Goal: Information Seeking & Learning: Learn about a topic

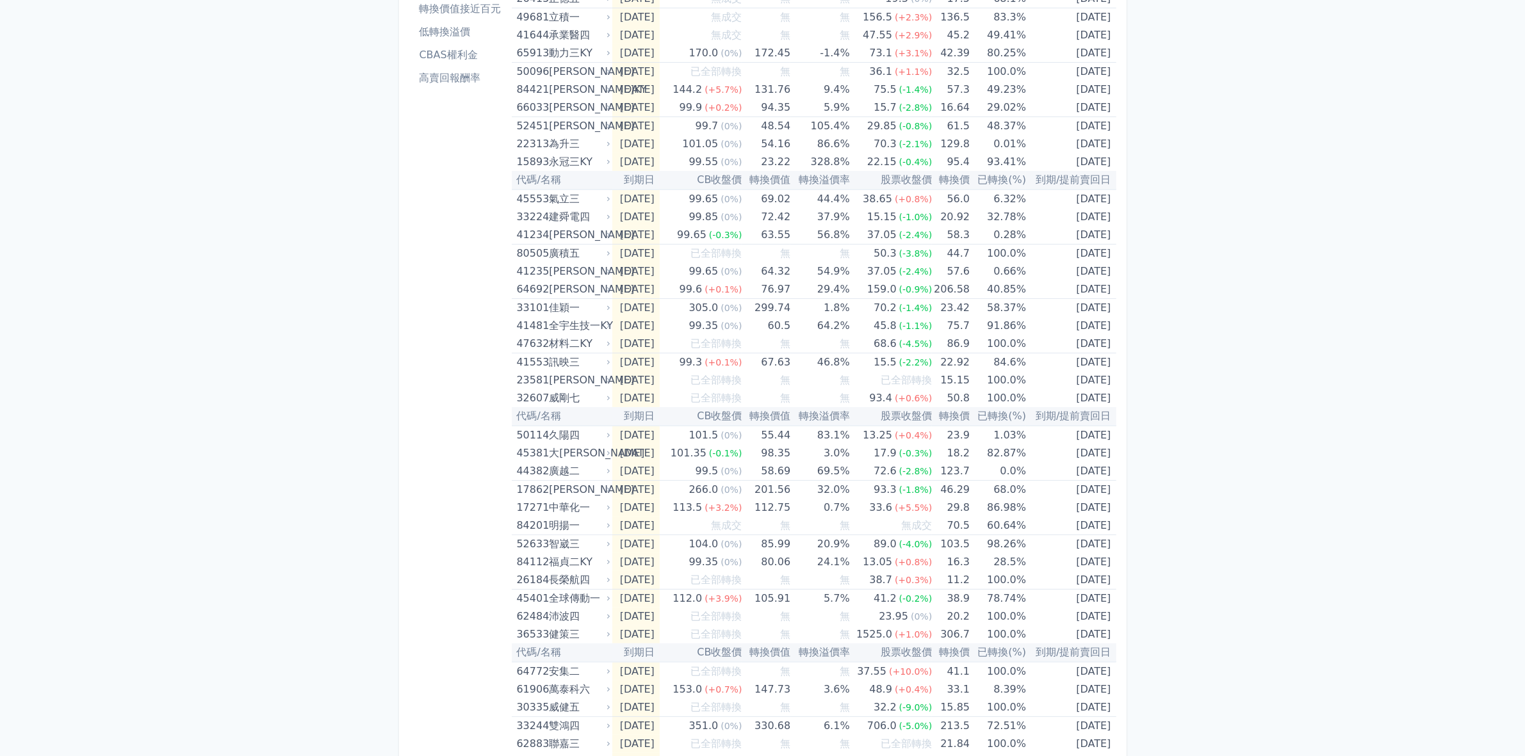
scroll to position [173, 0]
drag, startPoint x: 1536, startPoint y: 1, endPoint x: 1196, endPoint y: 189, distance: 388.2
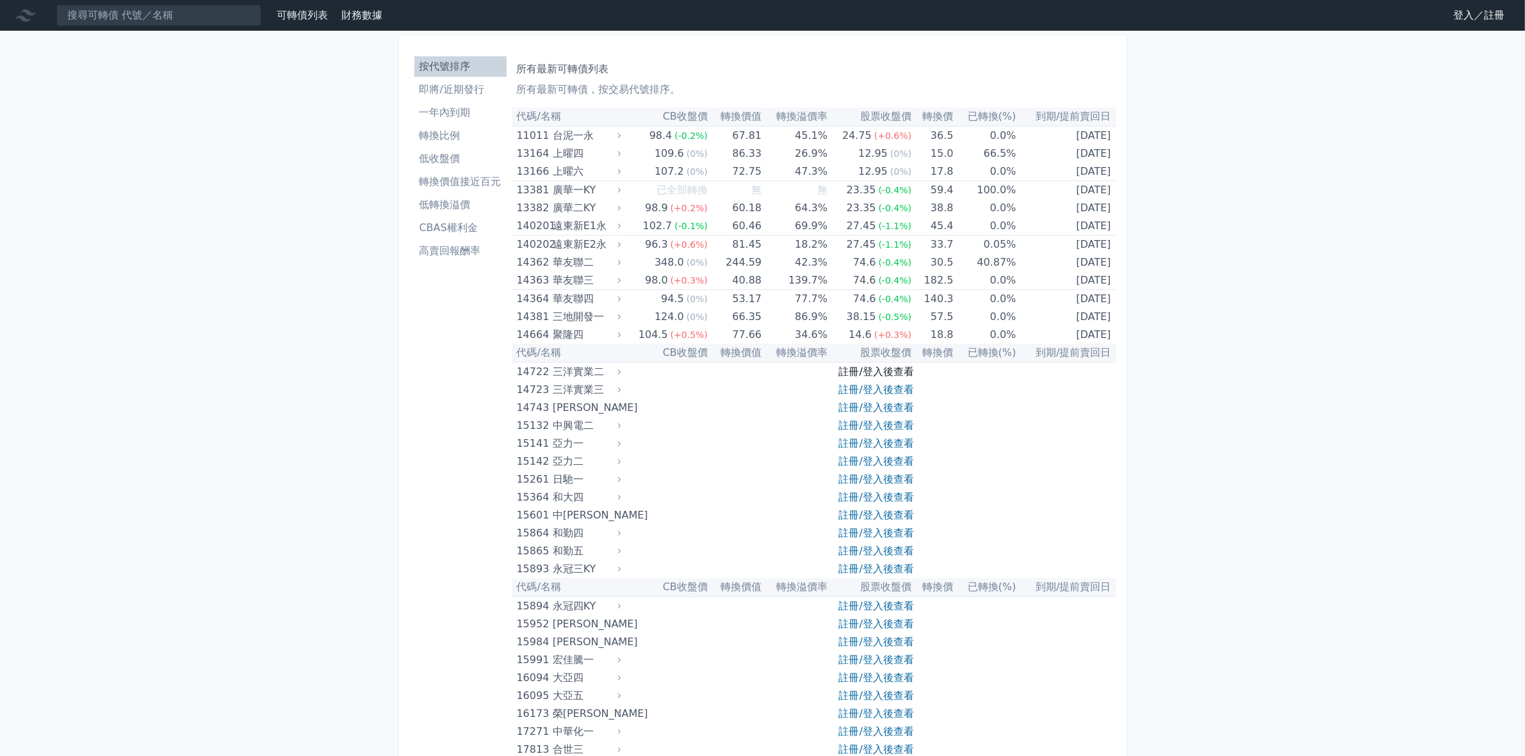
click at [852, 366] on link "註冊/登入後查看" at bounding box center [876, 372] width 75 height 12
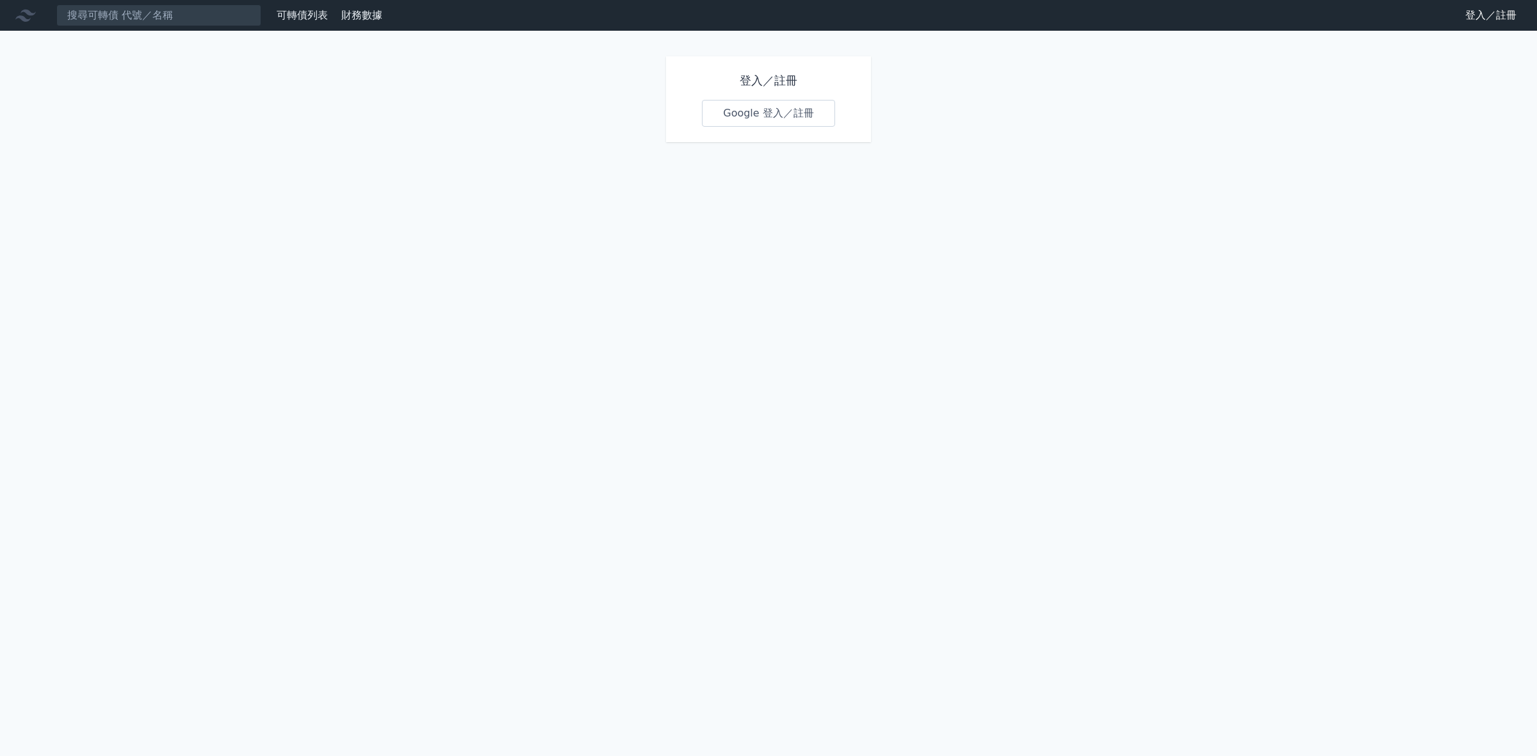
click at [748, 117] on link "Google 登入／註冊" at bounding box center [768, 113] width 133 height 27
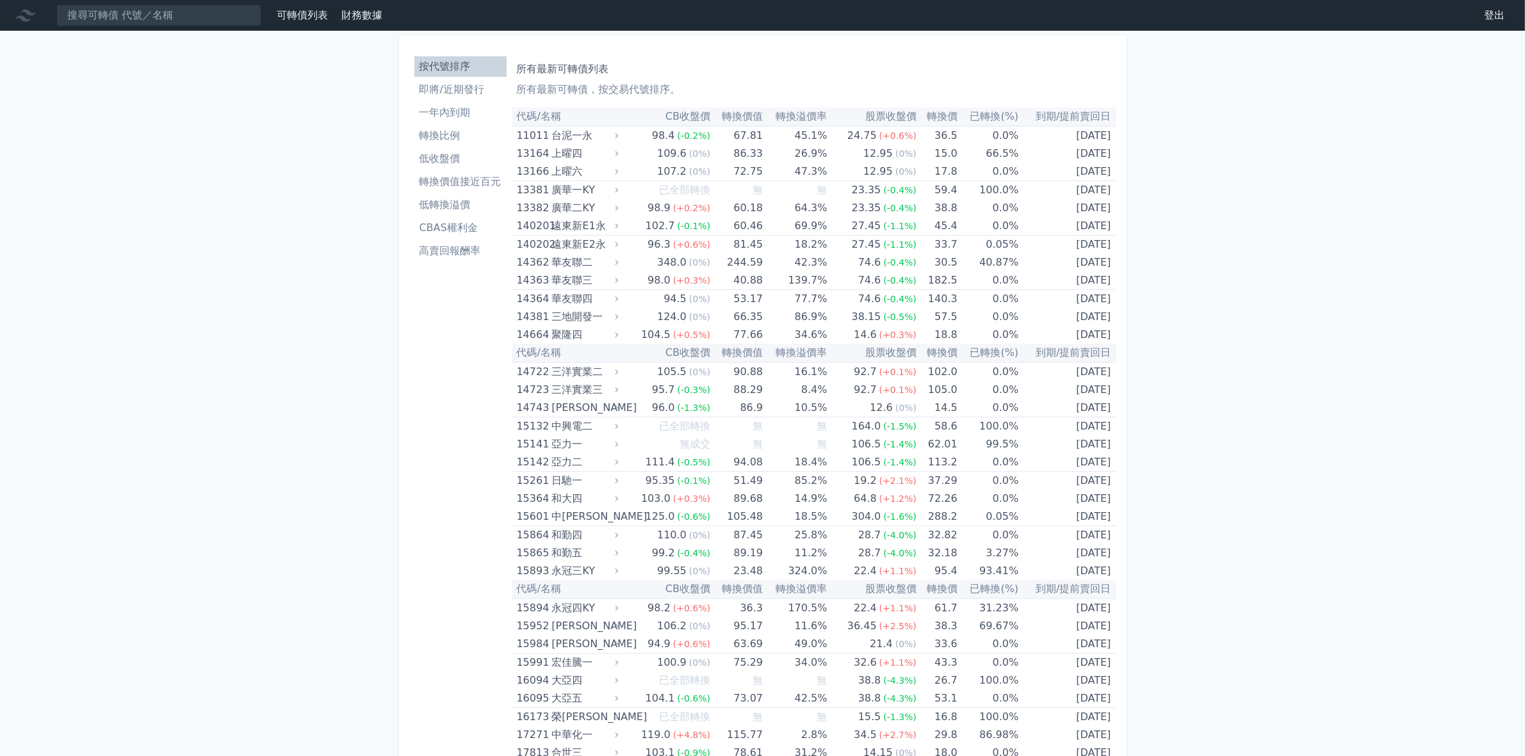
click at [457, 206] on li "低轉換溢價" at bounding box center [460, 204] width 92 height 15
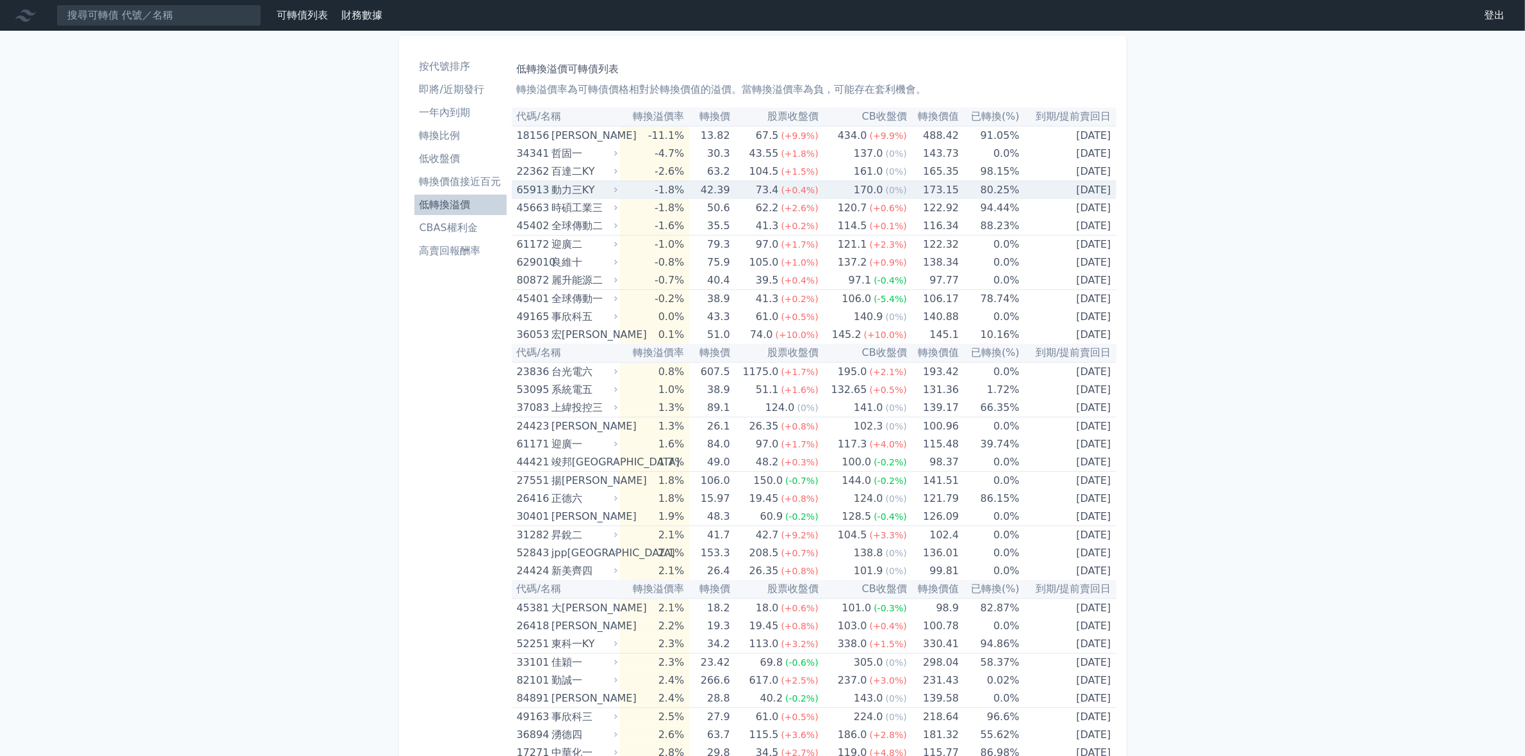
click at [676, 189] on td "-1.8%" at bounding box center [654, 190] width 69 height 19
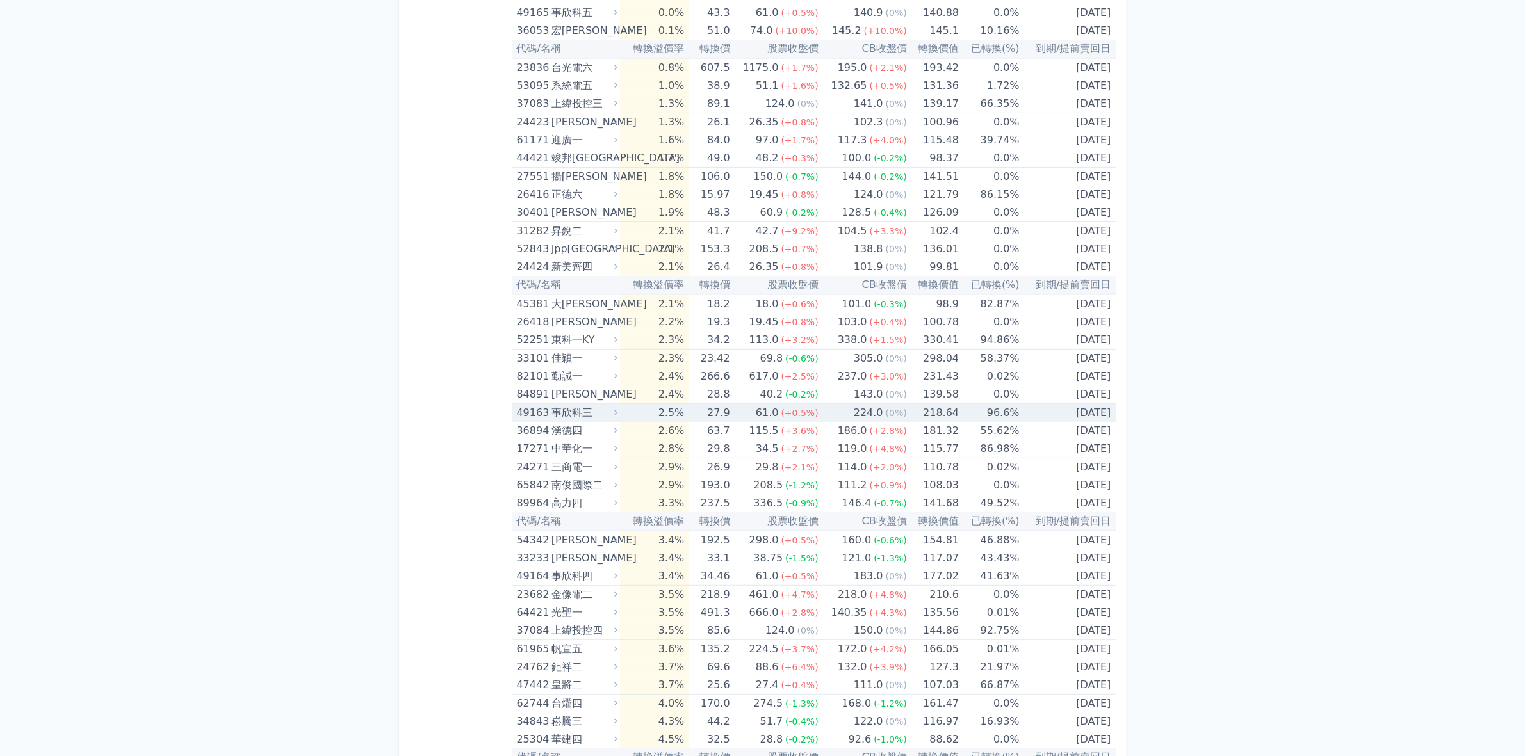
scroll to position [881, 0]
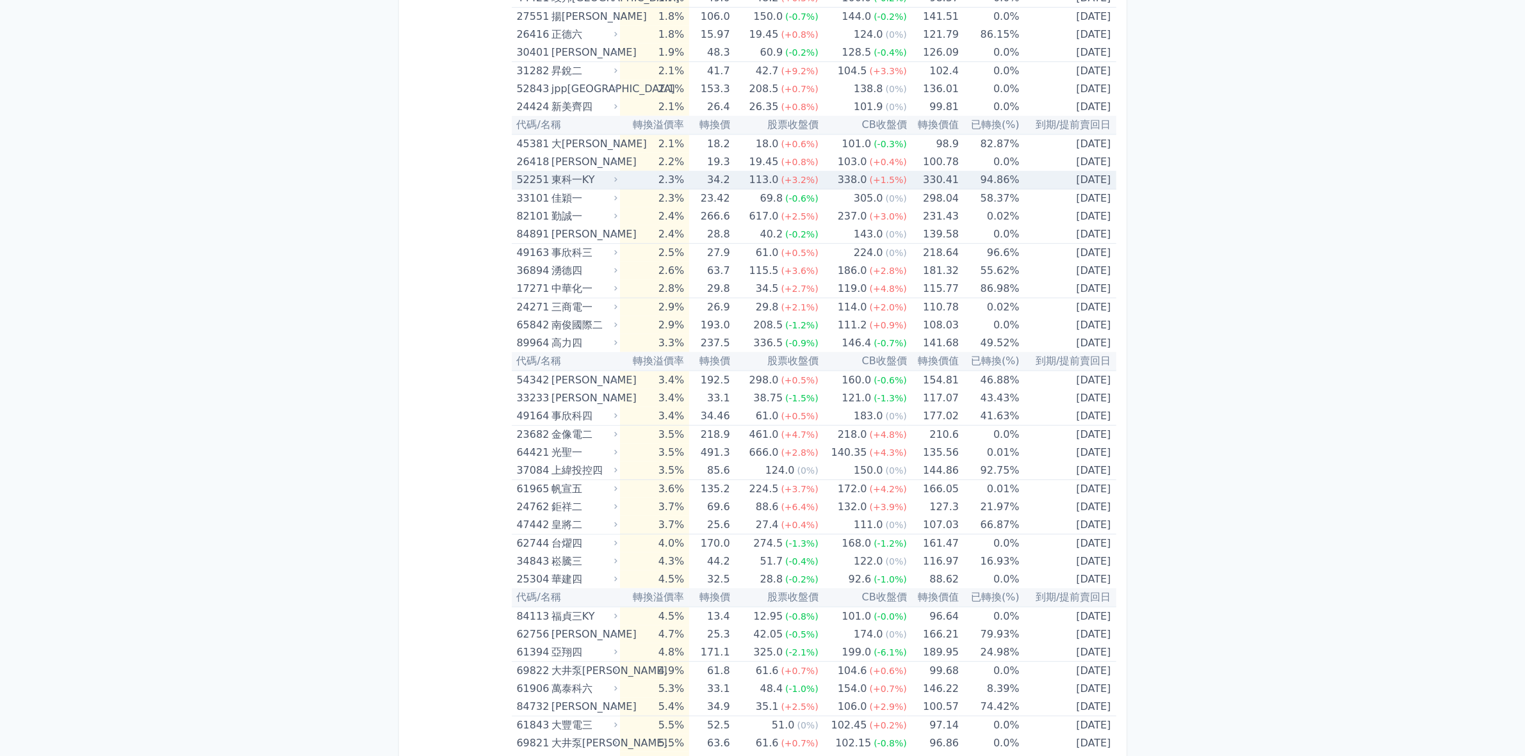
click at [673, 178] on td "2.3%" at bounding box center [654, 180] width 69 height 19
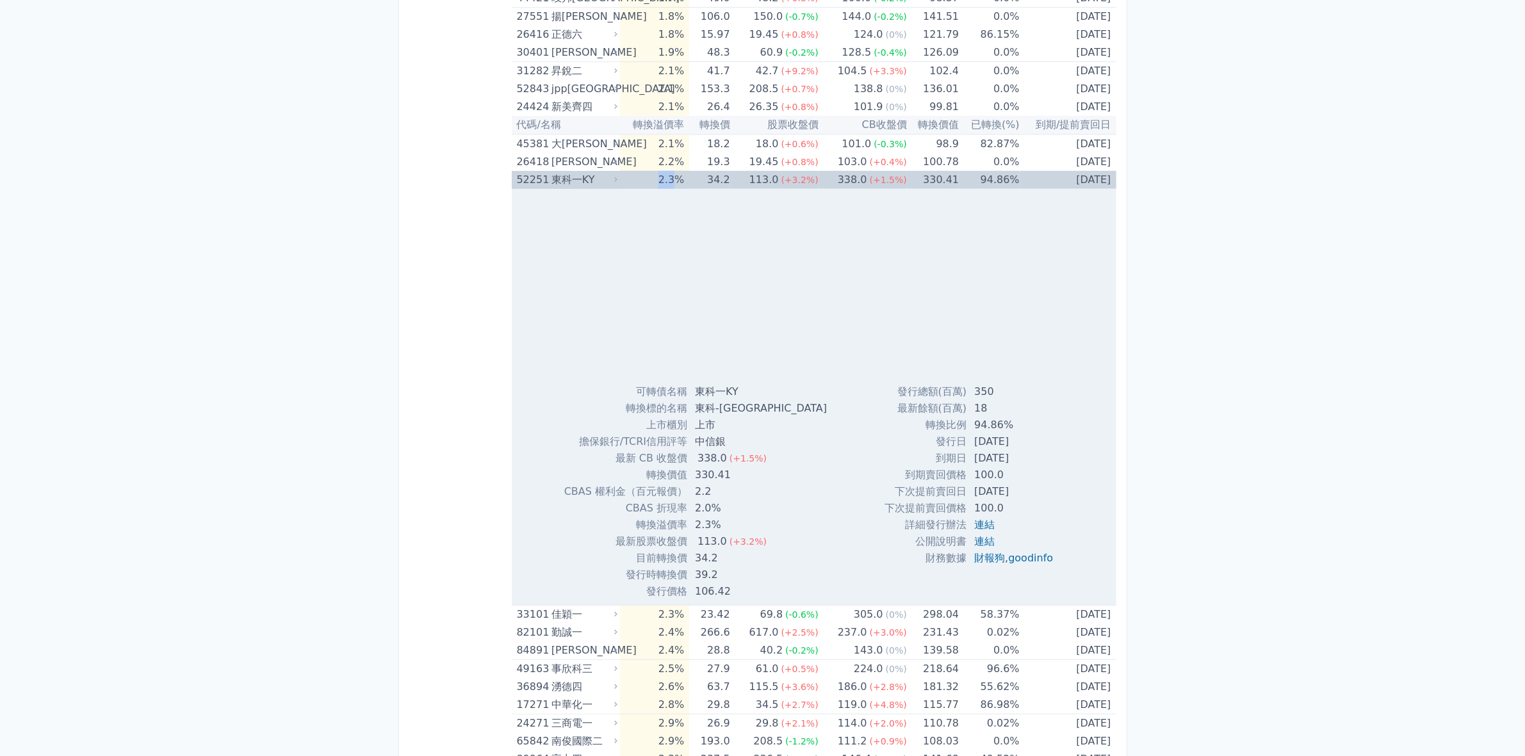
click at [673, 178] on td "2.3%" at bounding box center [654, 180] width 69 height 18
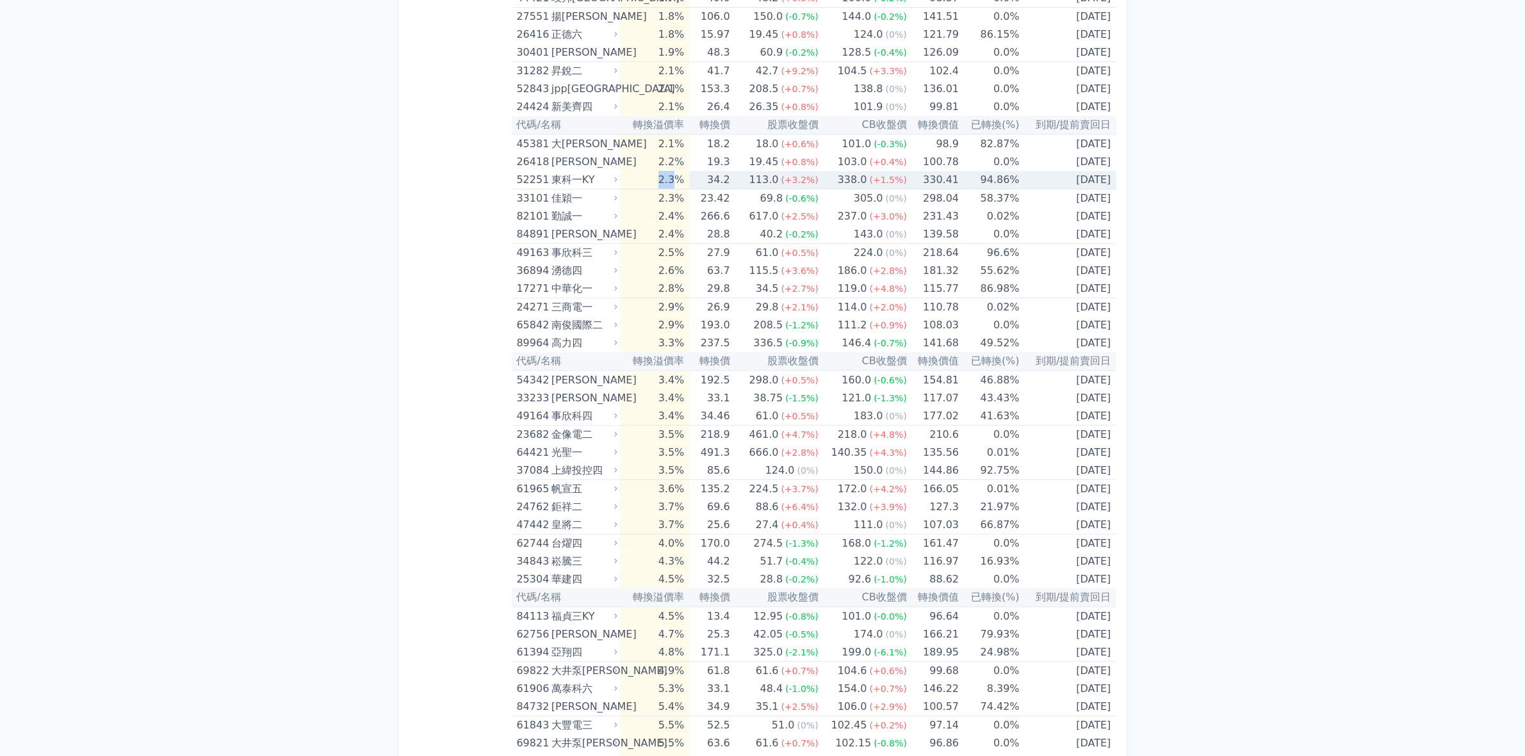
click at [673, 178] on td "2.3%" at bounding box center [654, 180] width 69 height 19
click at [568, 178] on div "東科一KY" at bounding box center [582, 180] width 63 height 18
